Goal: Information Seeking & Learning: Find specific fact

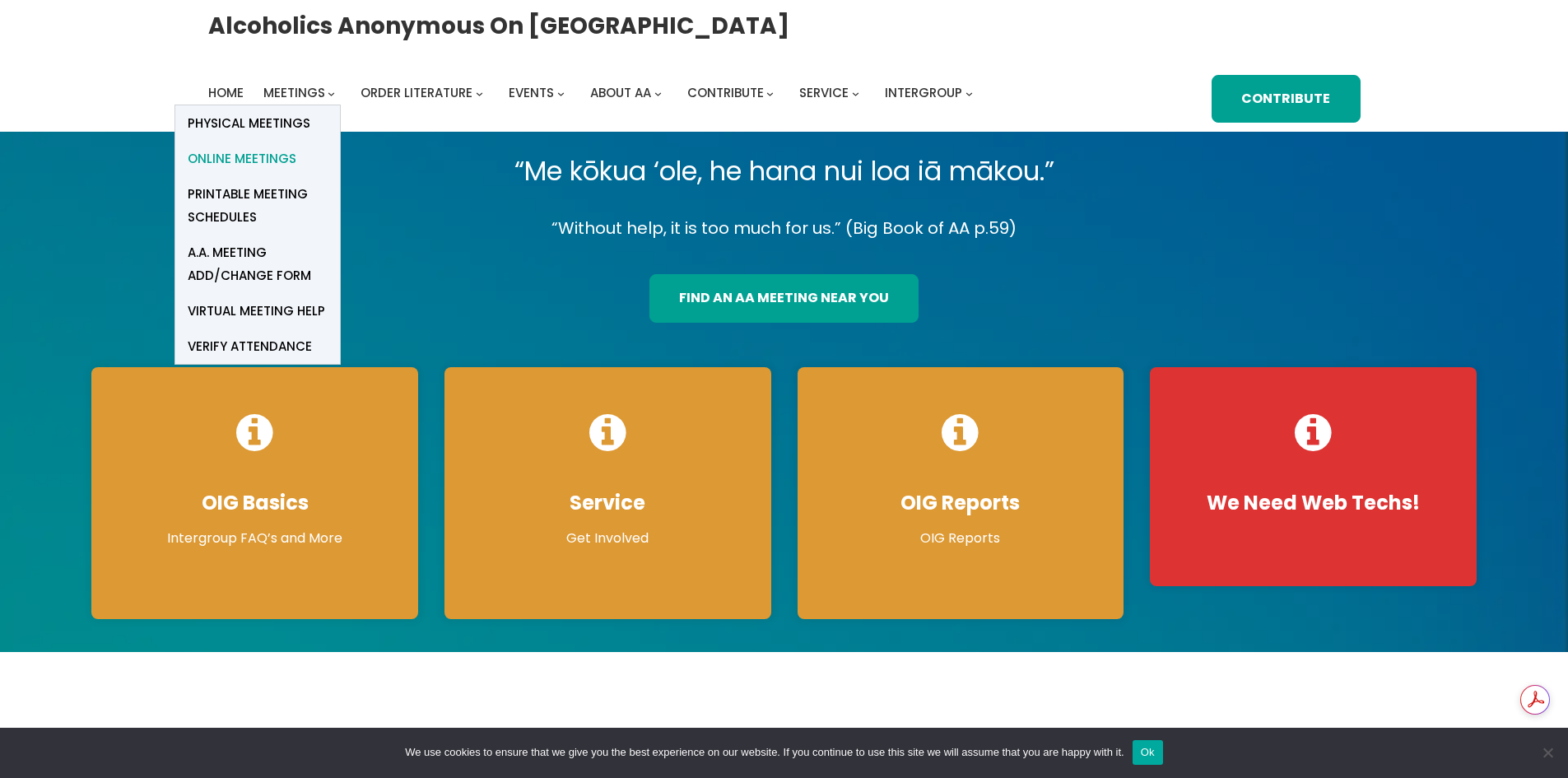
click at [264, 163] on span "Online Meetings" at bounding box center [242, 159] width 109 height 23
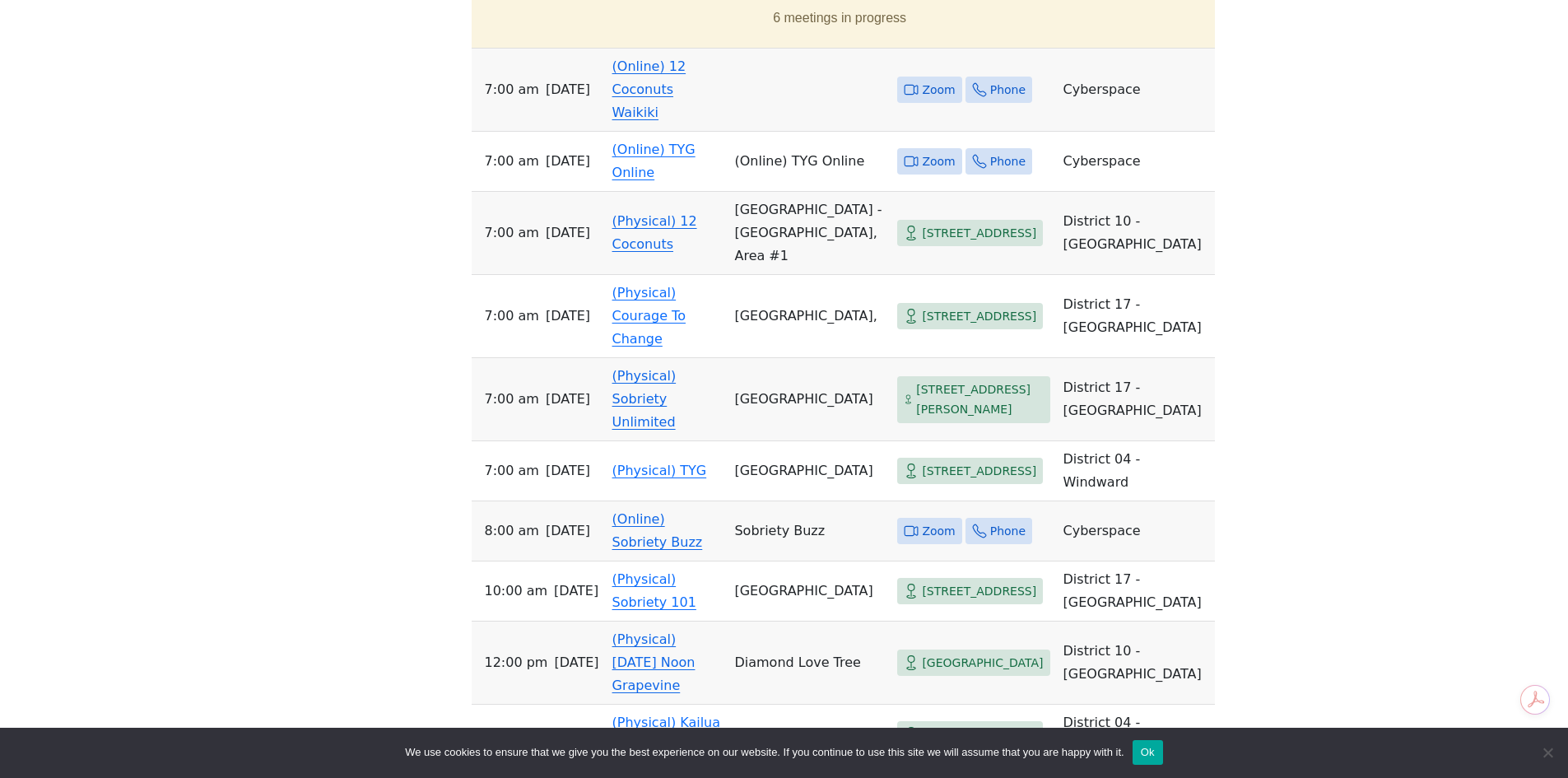
scroll to position [593, 0]
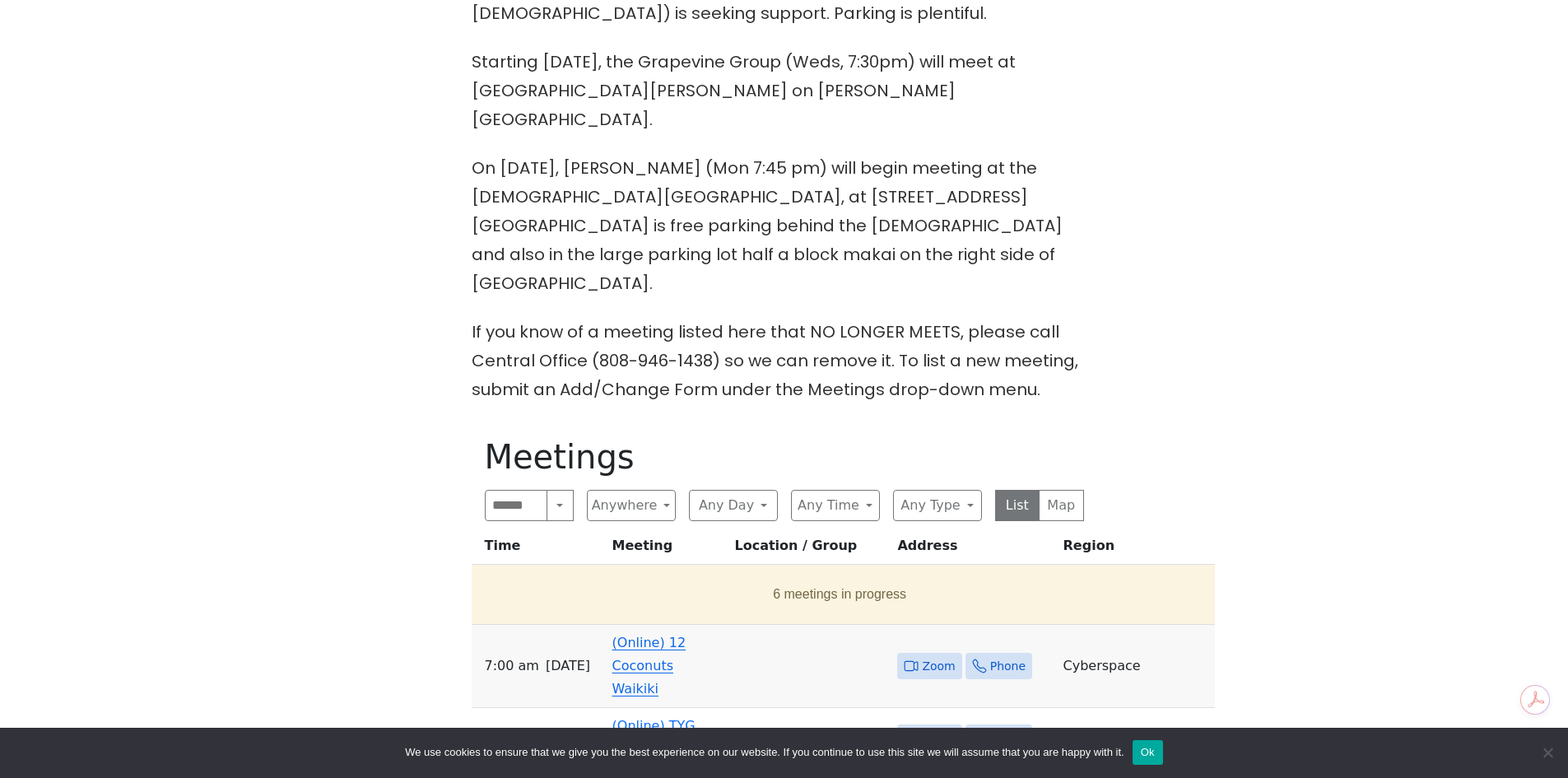
click at [619, 634] on link "(Online) 12 Coconuts Waikiki" at bounding box center [649, 665] width 74 height 62
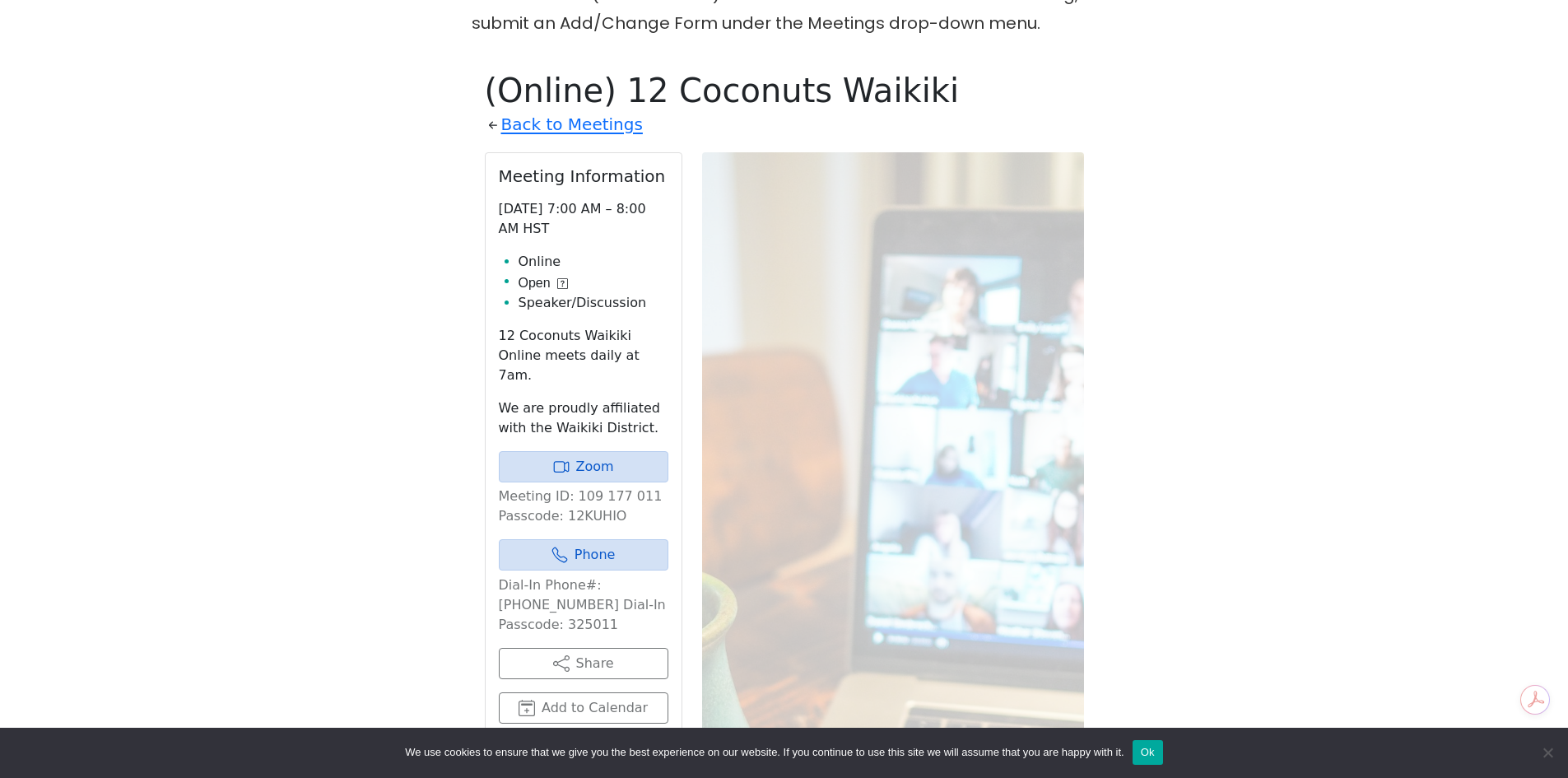
click at [580, 487] on p "Meeting ID: 109 177 011 Passcode: 12KUHIO" at bounding box center [584, 506] width 170 height 40
copy p "12KUHIO"
click at [594, 451] on link "Zoom" at bounding box center [584, 466] width 170 height 31
click at [607, 451] on link "Zoom" at bounding box center [584, 466] width 170 height 31
